Goal: Transaction & Acquisition: Download file/media

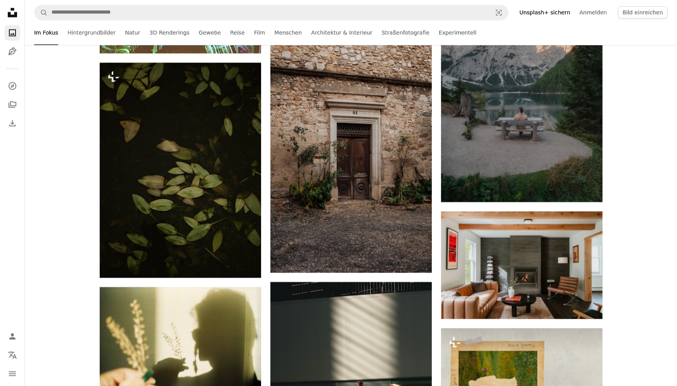
scroll to position [72338, 0]
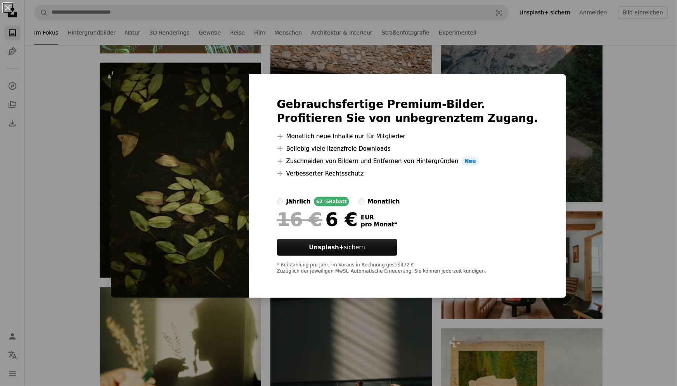
click at [600, 258] on div "An X shape Gebrauchsfertige Premium-Bilder. Profitieren Sie von unbegrenztem Zu…" at bounding box center [338, 193] width 677 height 386
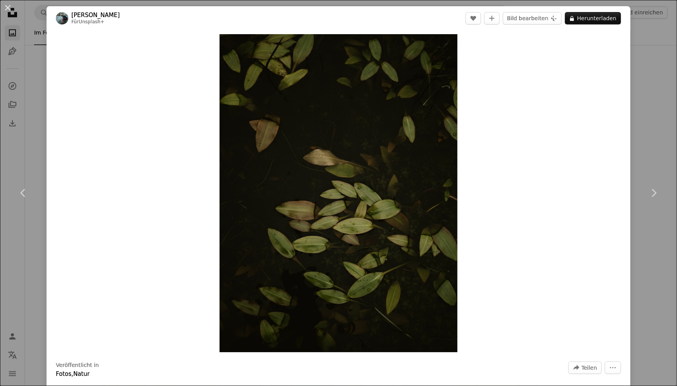
scroll to position [125, 0]
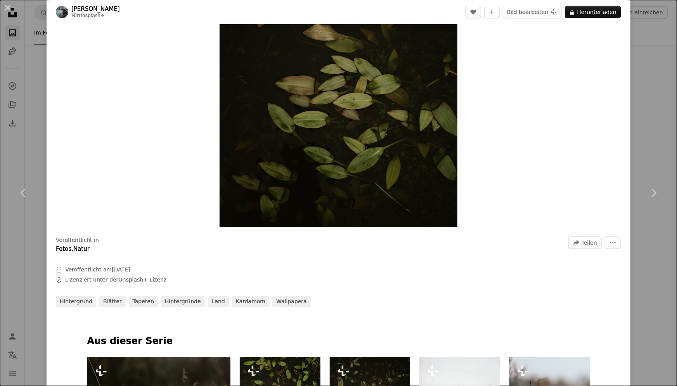
click at [646, 144] on div "An X shape Chevron left Chevron right [PERSON_NAME] Für Unsplash+ A heart A plu…" at bounding box center [338, 193] width 677 height 386
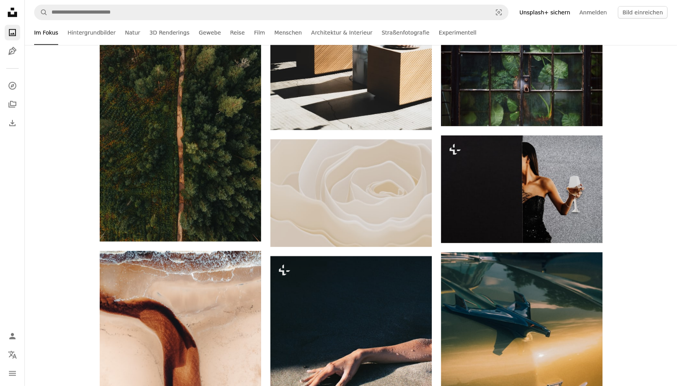
scroll to position [76297, 0]
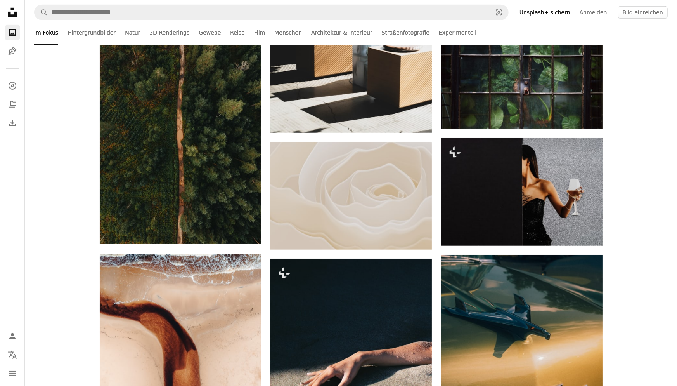
click at [580, 104] on img at bounding box center [521, 68] width 161 height 121
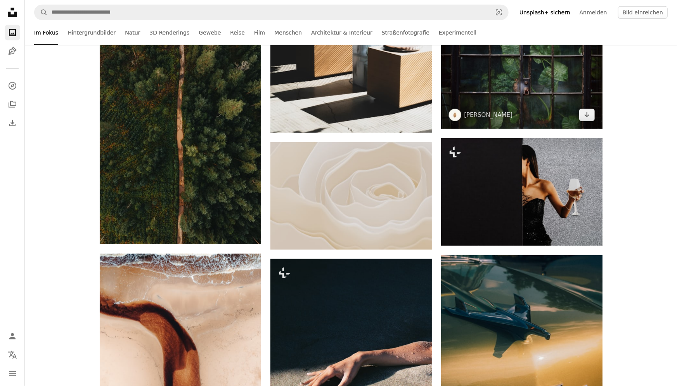
click at [573, 92] on img at bounding box center [521, 68] width 161 height 121
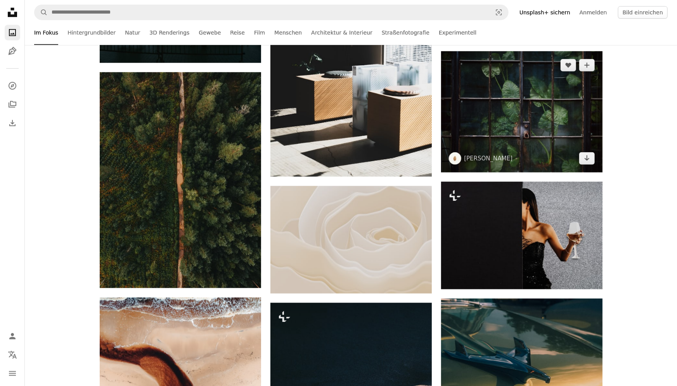
scroll to position [76238, 0]
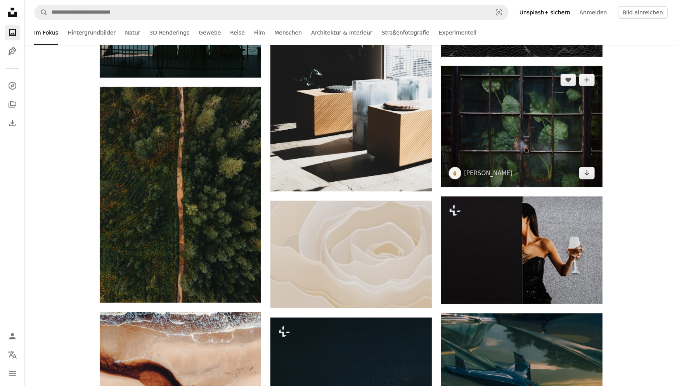
click at [553, 152] on img at bounding box center [521, 126] width 161 height 121
click at [585, 177] on icon "Arrow pointing down" at bounding box center [587, 172] width 6 height 9
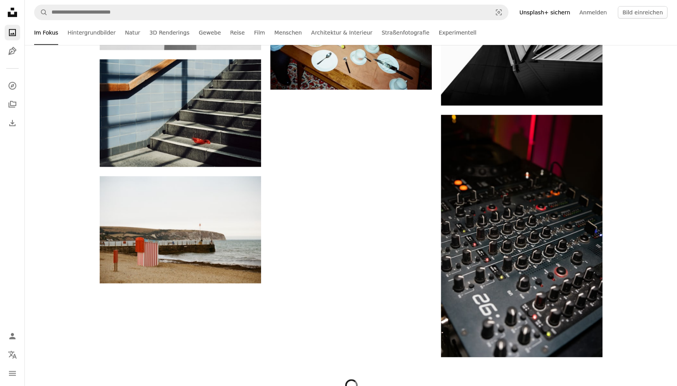
scroll to position [77752, 0]
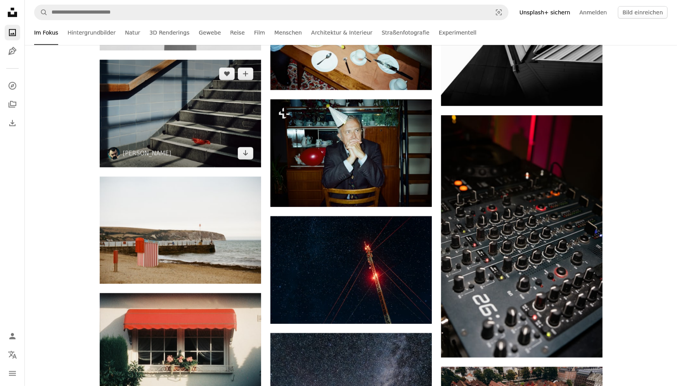
click at [133, 129] on img at bounding box center [180, 113] width 161 height 107
click at [137, 119] on img at bounding box center [180, 113] width 161 height 107
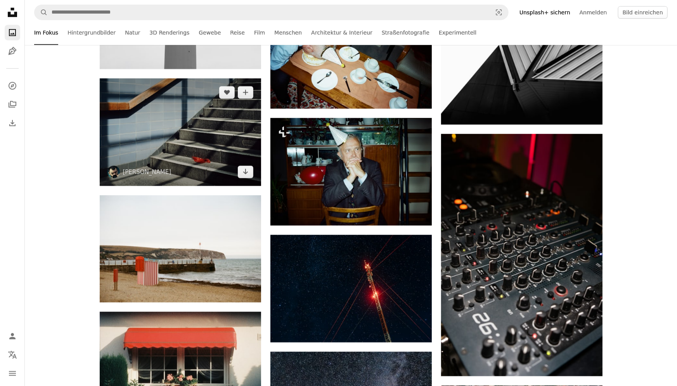
scroll to position [77734, 0]
click at [135, 141] on img at bounding box center [180, 131] width 161 height 107
click at [131, 139] on img at bounding box center [180, 131] width 161 height 107
click at [127, 143] on img at bounding box center [180, 131] width 161 height 107
click at [249, 178] on link "Arrow pointing down" at bounding box center [246, 172] width 16 height 12
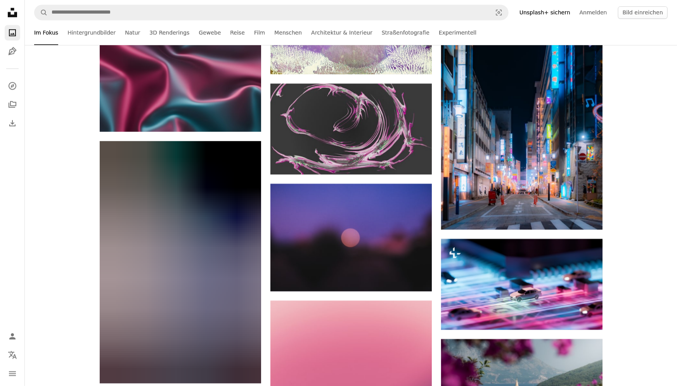
scroll to position [82976, 0]
